Goal: Task Accomplishment & Management: Use online tool/utility

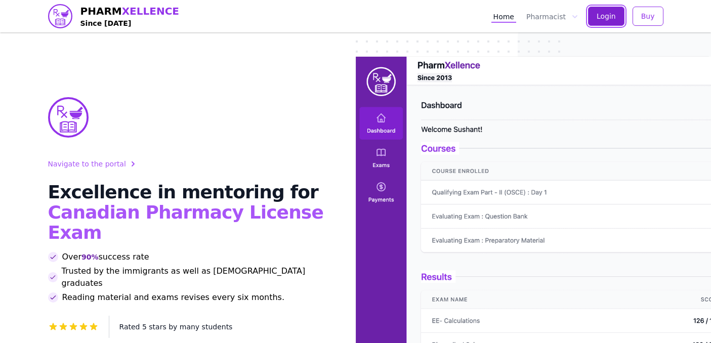
click at [613, 20] on span "Login" at bounding box center [605, 16] width 19 height 10
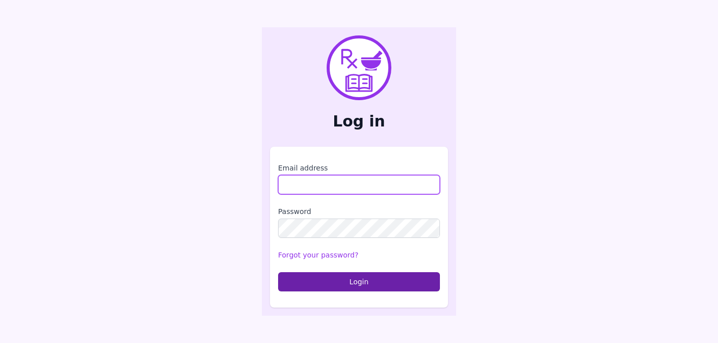
click at [336, 182] on input "Email address" at bounding box center [359, 184] width 162 height 19
type input "**********"
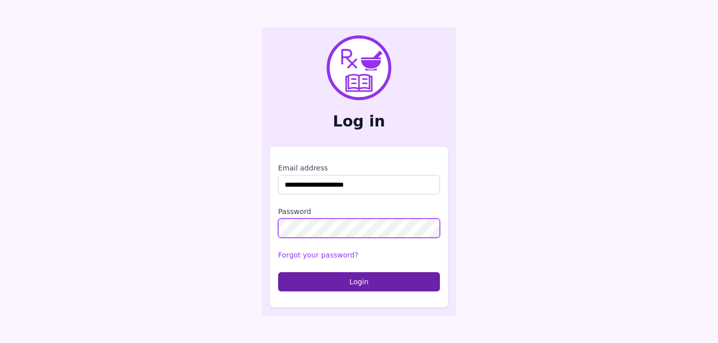
click at [278, 272] on button "Login" at bounding box center [359, 281] width 162 height 19
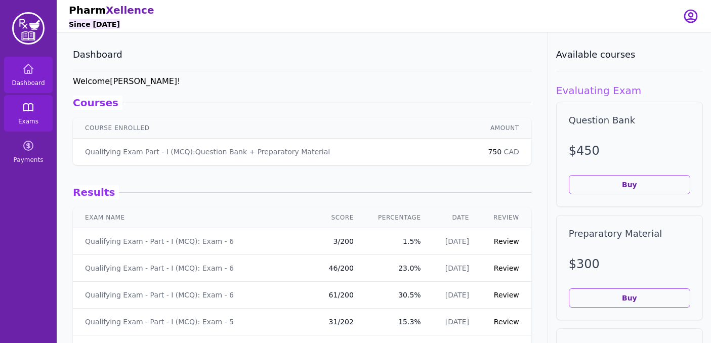
click at [35, 102] on link "Exams" at bounding box center [28, 113] width 49 height 36
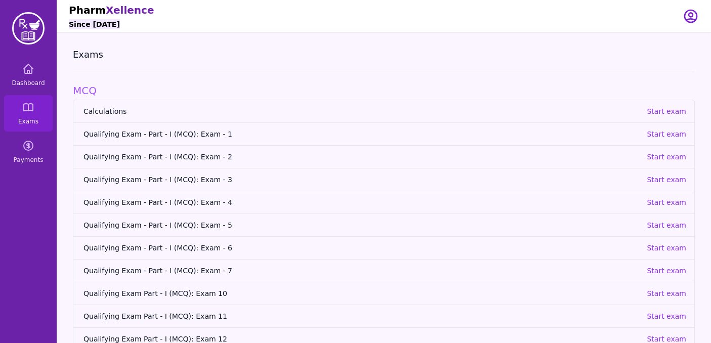
scroll to position [69, 0]
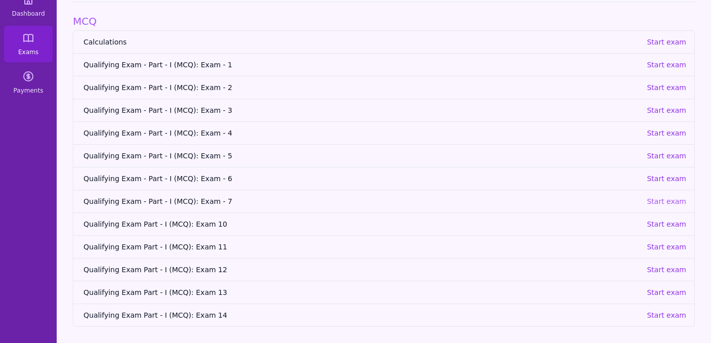
click at [669, 198] on p "Start exam" at bounding box center [665, 201] width 39 height 10
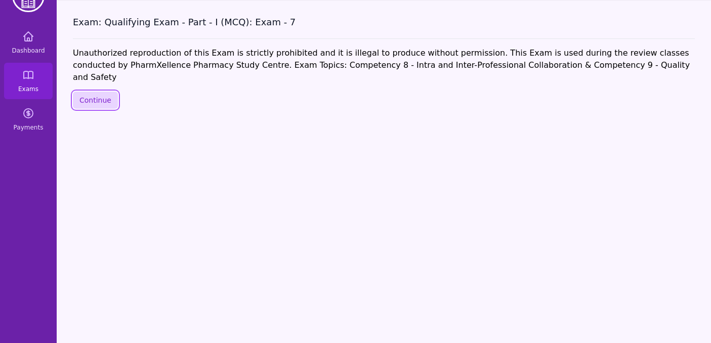
click at [92, 92] on button "Continue" at bounding box center [95, 100] width 45 height 17
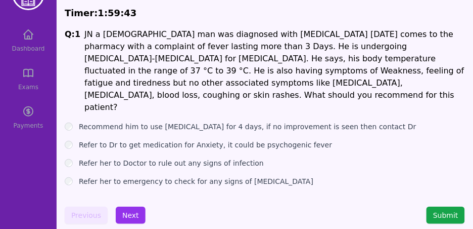
scroll to position [34, 0]
click at [129, 211] on button "Next" at bounding box center [131, 214] width 30 height 17
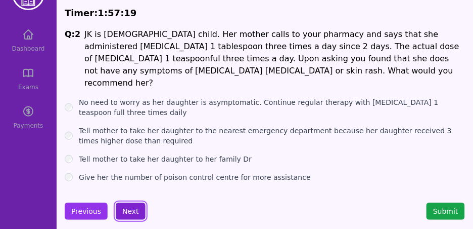
click at [135, 207] on button "Next" at bounding box center [131, 210] width 30 height 17
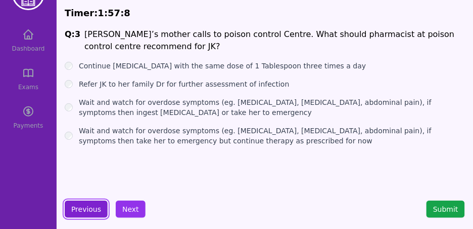
click at [89, 212] on button "Previous" at bounding box center [86, 208] width 43 height 17
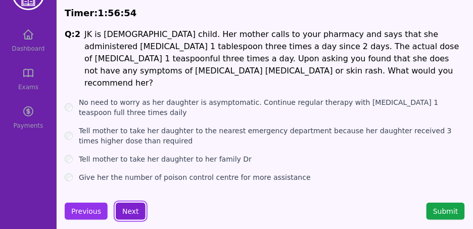
click at [132, 212] on button "Next" at bounding box center [131, 210] width 30 height 17
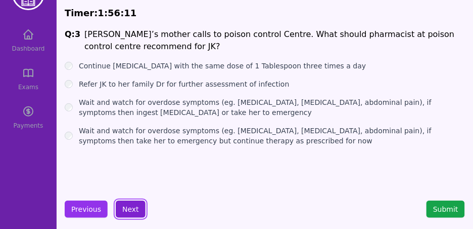
click at [124, 206] on button "Next" at bounding box center [131, 208] width 30 height 17
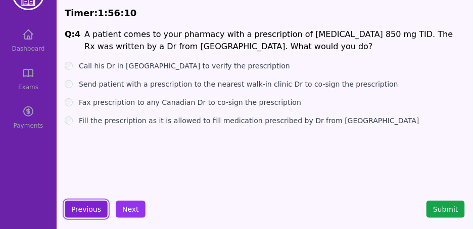
click at [90, 201] on button "Previous" at bounding box center [86, 208] width 43 height 17
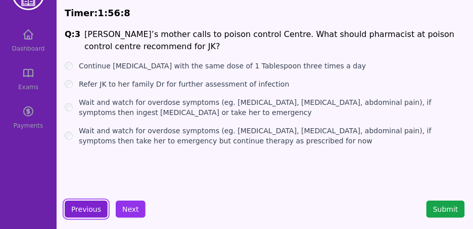
click at [83, 209] on button "Previous" at bounding box center [86, 208] width 43 height 17
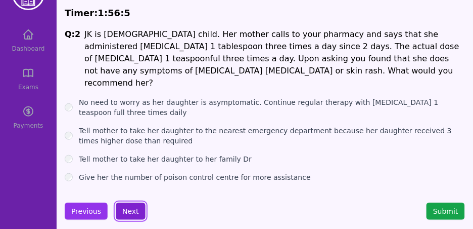
click at [137, 209] on button "Next" at bounding box center [131, 210] width 30 height 17
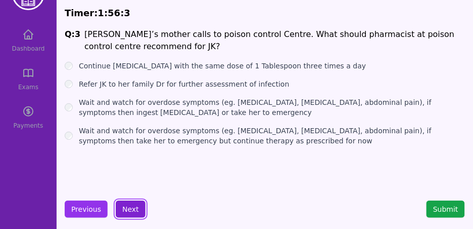
click at [135, 211] on button "Next" at bounding box center [131, 208] width 30 height 17
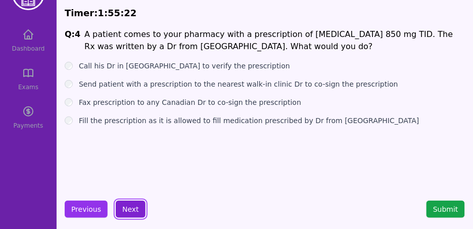
click at [128, 209] on button "Next" at bounding box center [131, 208] width 30 height 17
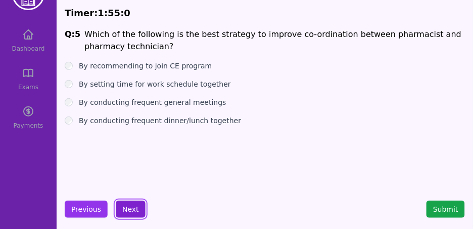
click at [122, 212] on button "Next" at bounding box center [131, 208] width 30 height 17
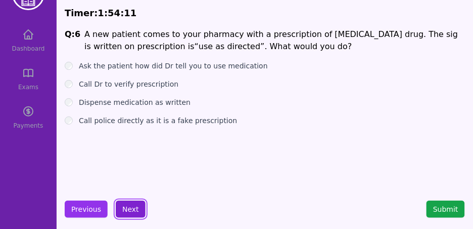
click at [138, 210] on button "Next" at bounding box center [131, 208] width 30 height 17
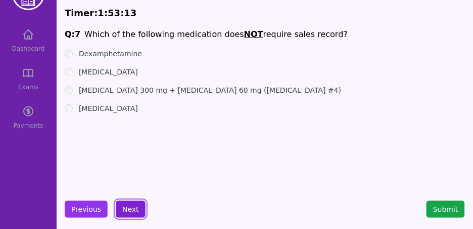
click at [140, 210] on button "Next" at bounding box center [131, 208] width 30 height 17
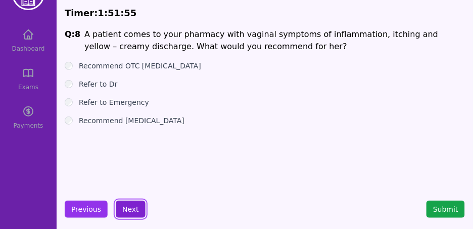
click at [134, 207] on button "Next" at bounding box center [131, 208] width 30 height 17
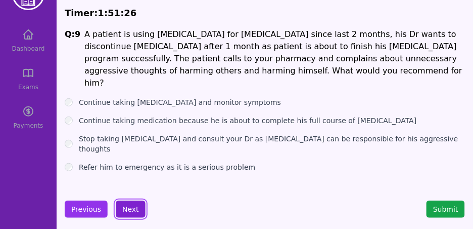
click at [127, 204] on button "Next" at bounding box center [131, 208] width 30 height 17
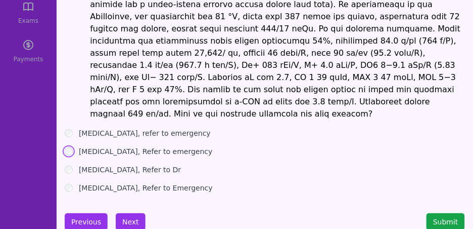
scroll to position [108, 0]
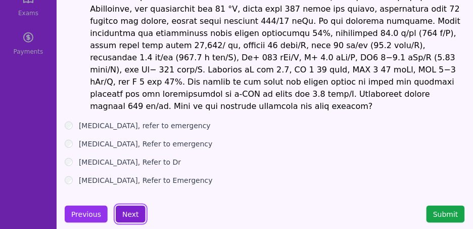
click at [131, 205] on button "Next" at bounding box center [131, 213] width 30 height 17
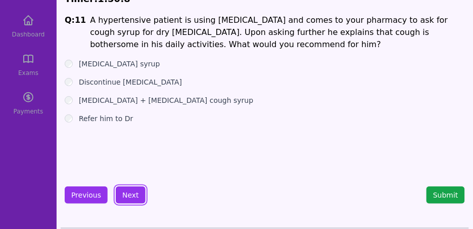
scroll to position [45, 0]
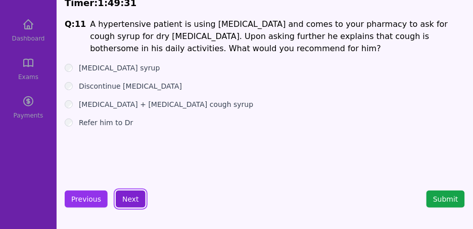
click at [132, 199] on button "Next" at bounding box center [131, 198] width 30 height 17
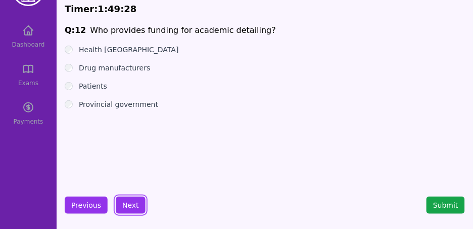
scroll to position [37, 0]
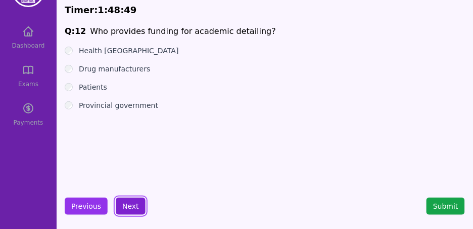
click at [132, 211] on button "Next" at bounding box center [131, 205] width 30 height 17
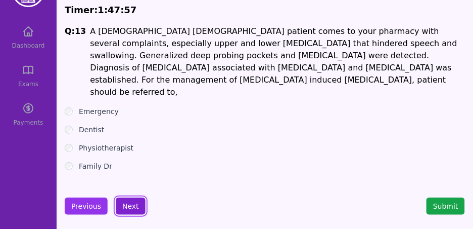
click at [126, 203] on button "Next" at bounding box center [131, 205] width 30 height 17
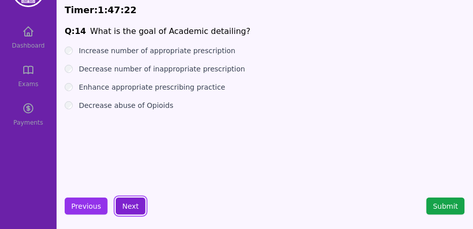
click at [125, 210] on button "Next" at bounding box center [131, 205] width 30 height 17
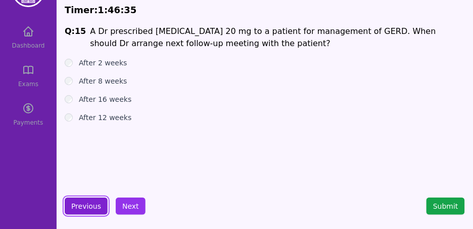
click at [89, 207] on button "Previous" at bounding box center [86, 205] width 43 height 17
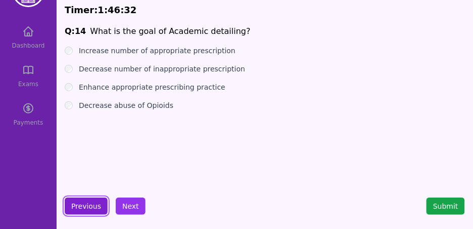
click at [87, 210] on button "Previous" at bounding box center [86, 205] width 43 height 17
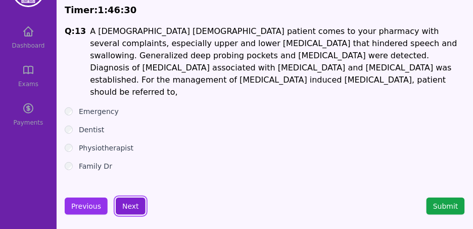
click at [122, 209] on button "Next" at bounding box center [131, 205] width 30 height 17
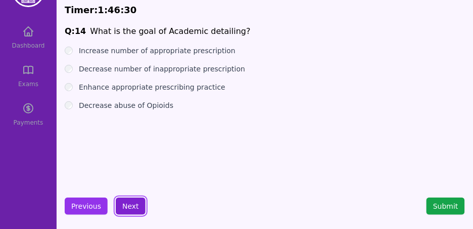
click at [122, 209] on button "Next" at bounding box center [131, 205] width 30 height 17
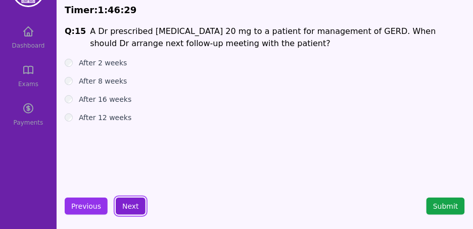
click at [122, 209] on button "Next" at bounding box center [131, 205] width 30 height 17
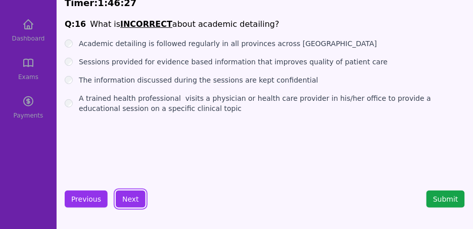
scroll to position [43, 0]
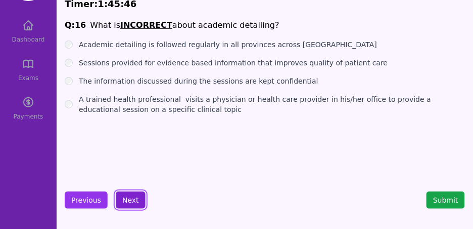
click at [131, 201] on button "Next" at bounding box center [131, 199] width 30 height 17
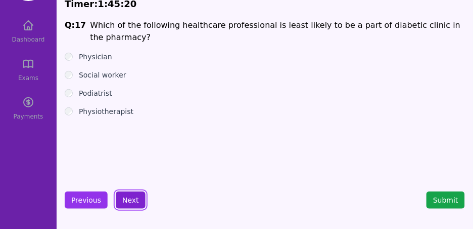
click at [128, 194] on button "Next" at bounding box center [131, 199] width 30 height 17
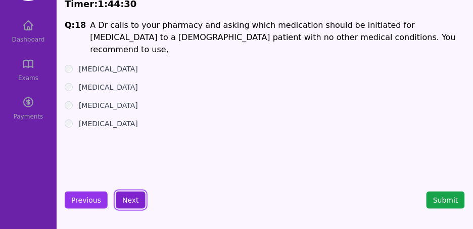
click at [133, 199] on button "Next" at bounding box center [131, 199] width 30 height 17
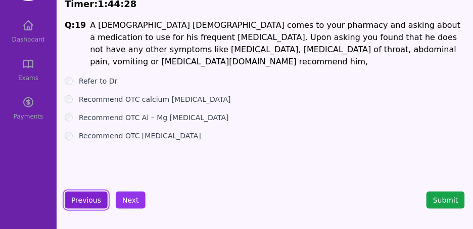
click at [99, 200] on button "Previous" at bounding box center [86, 199] width 43 height 17
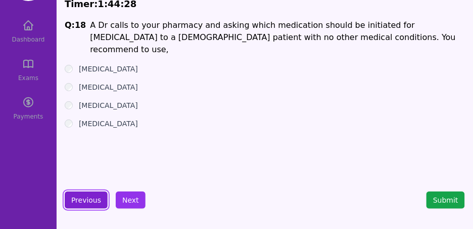
click at [99, 200] on button "Previous" at bounding box center [86, 199] width 43 height 17
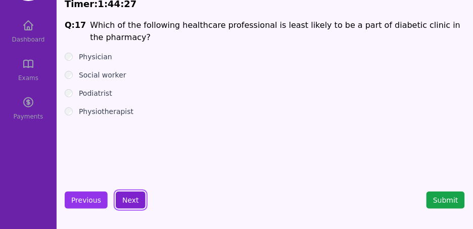
click at [128, 198] on button "Next" at bounding box center [131, 199] width 30 height 17
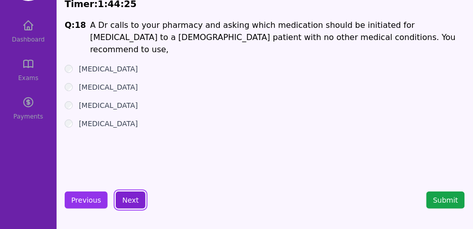
click at [140, 201] on button "Next" at bounding box center [131, 199] width 30 height 17
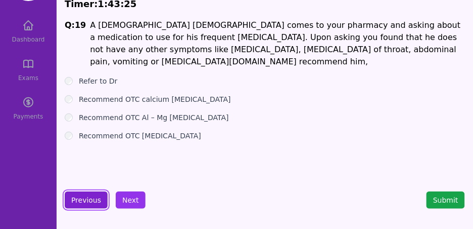
click at [87, 201] on button "Previous" at bounding box center [86, 199] width 43 height 17
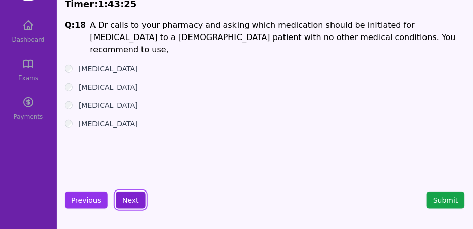
click at [121, 200] on button "Next" at bounding box center [131, 199] width 30 height 17
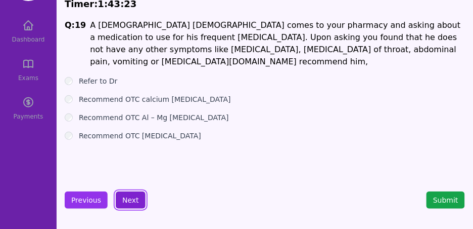
click at [135, 194] on button "Next" at bounding box center [131, 199] width 30 height 17
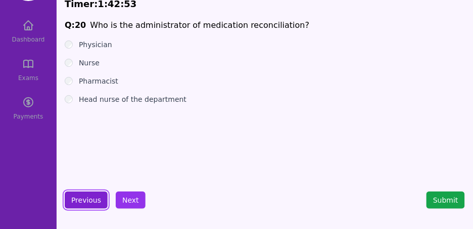
click at [79, 204] on button "Previous" at bounding box center [86, 199] width 43 height 17
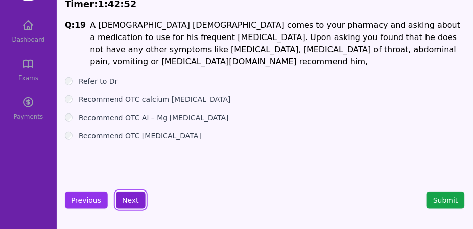
click at [135, 203] on button "Next" at bounding box center [131, 199] width 30 height 17
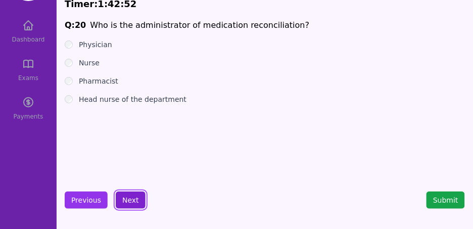
click at [135, 203] on button "Next" at bounding box center [131, 199] width 30 height 17
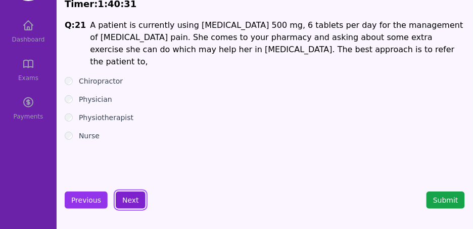
click at [127, 198] on button "Next" at bounding box center [131, 199] width 30 height 17
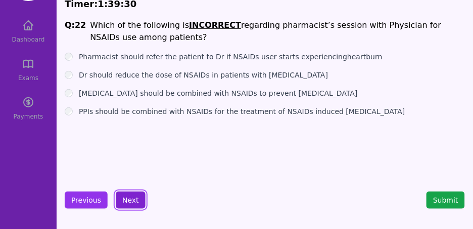
click at [133, 195] on button "Next" at bounding box center [131, 199] width 30 height 17
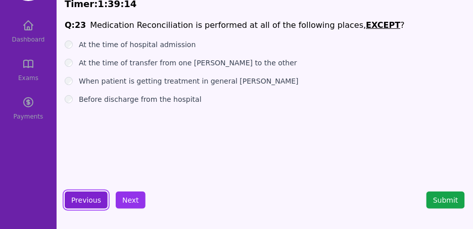
click at [93, 199] on button "Previous" at bounding box center [86, 199] width 43 height 17
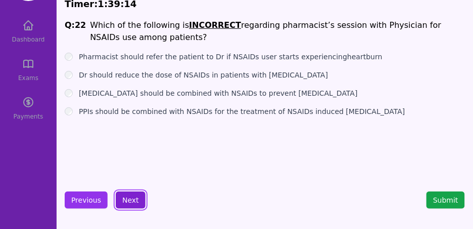
click at [136, 205] on button "Next" at bounding box center [131, 199] width 30 height 17
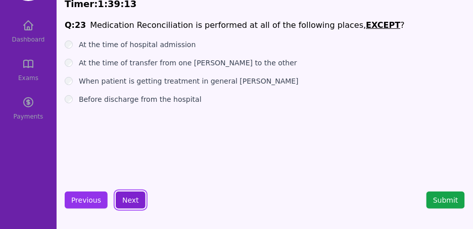
click at [136, 205] on button "Next" at bounding box center [131, 199] width 30 height 17
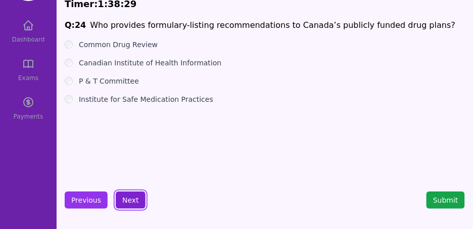
click at [127, 200] on button "Next" at bounding box center [131, 199] width 30 height 17
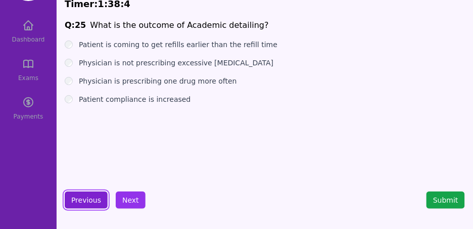
click at [96, 204] on button "Previous" at bounding box center [86, 199] width 43 height 17
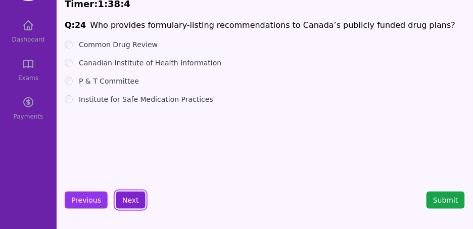
click at [123, 204] on button "Next" at bounding box center [131, 199] width 30 height 17
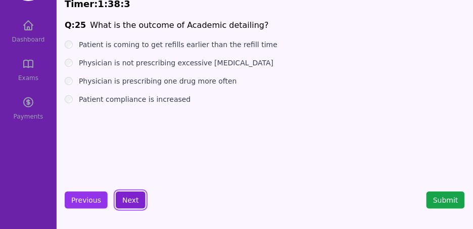
click at [123, 204] on button "Next" at bounding box center [131, 199] width 30 height 17
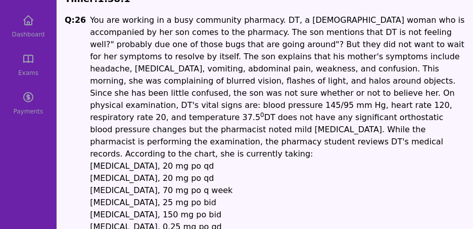
scroll to position [42, 0]
